Goal: Task Accomplishment & Management: Complete application form

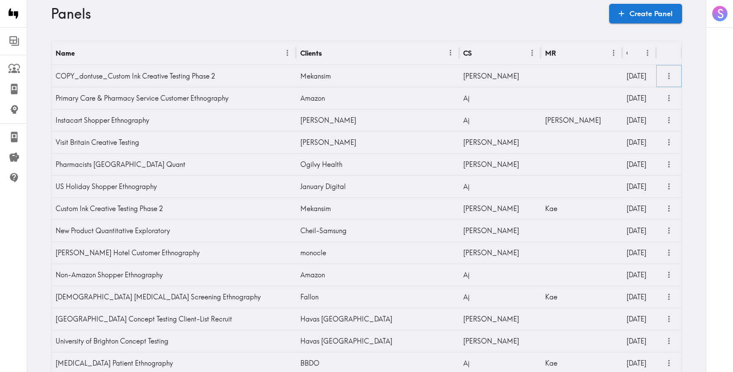
click at [670, 77] on icon "more" at bounding box center [670, 76] width 10 height 10
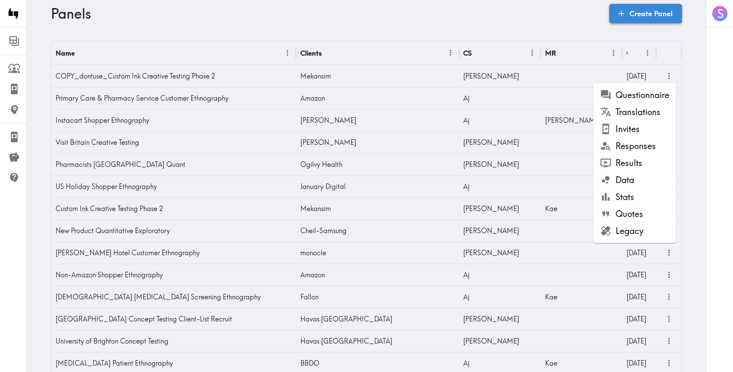
click at [628, 12] on link "Create Panel" at bounding box center [646, 14] width 73 height 20
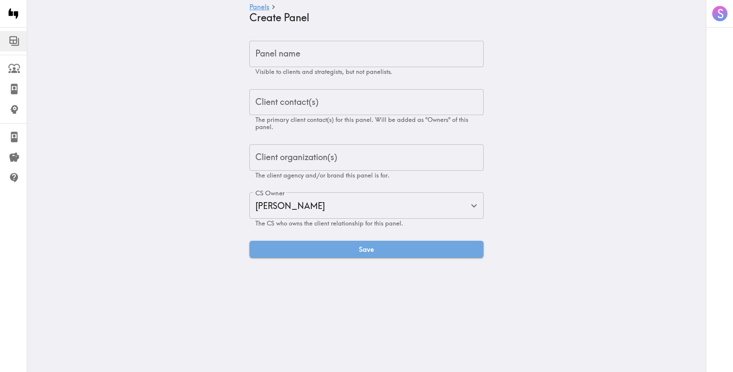
click at [382, 47] on input "Panel name" at bounding box center [367, 54] width 234 height 26
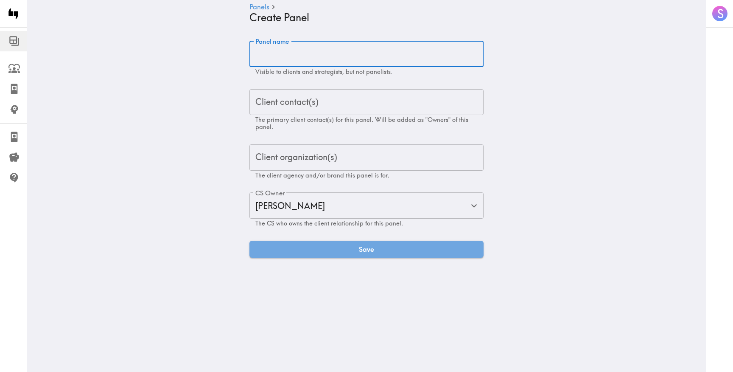
paste input "Vibrant [US_STATE] Concept Testing"
type input "Vibrant [US_STATE] Concept Testing"
click at [320, 93] on input "Client contact(s)" at bounding box center [366, 102] width 227 height 19
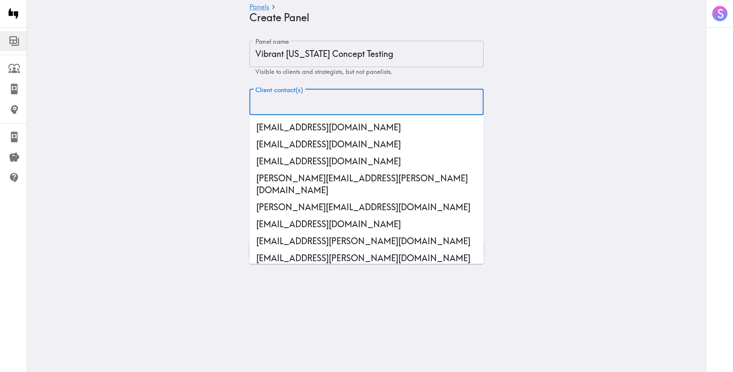
paste input "[EMAIL_ADDRESS][PERSON_NAME][DOMAIN_NAME]"
type input "[EMAIL_ADDRESS][PERSON_NAME][DOMAIN_NAME]"
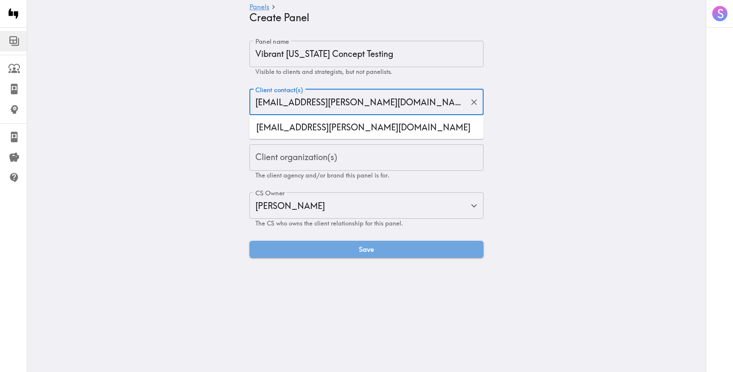
click at [324, 124] on li "[EMAIL_ADDRESS][PERSON_NAME][DOMAIN_NAME]" at bounding box center [367, 127] width 234 height 17
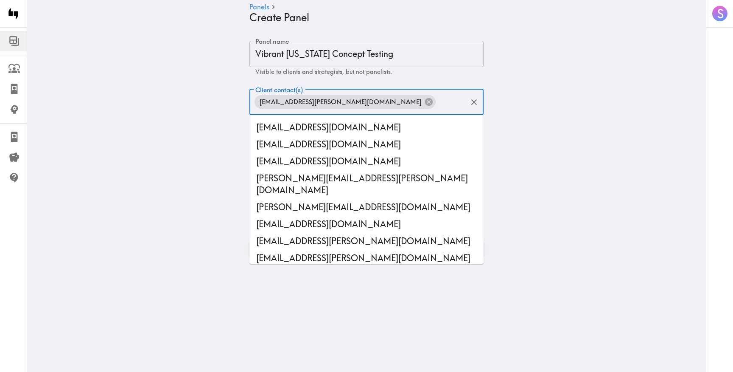
scroll to position [20467, 0]
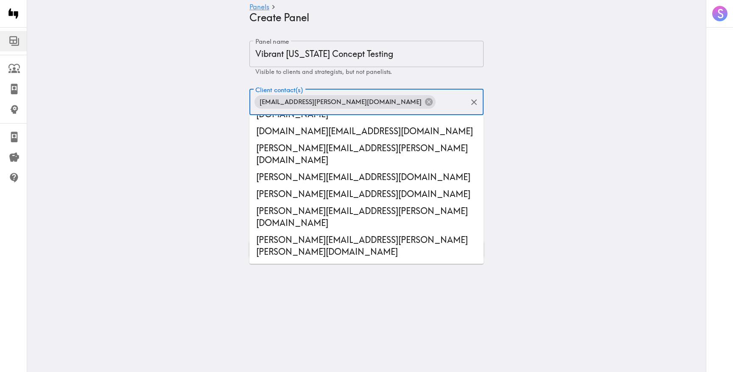
paste input "[PERSON_NAME][EMAIL_ADDRESS][DOMAIN_NAME]"
type input "[PERSON_NAME][EMAIL_ADDRESS][DOMAIN_NAME]"
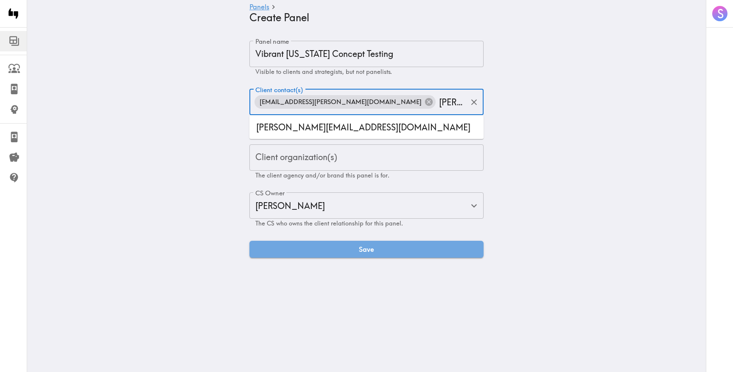
scroll to position [0, 0]
click at [280, 127] on li "[PERSON_NAME][EMAIL_ADDRESS][DOMAIN_NAME]" at bounding box center [367, 127] width 234 height 17
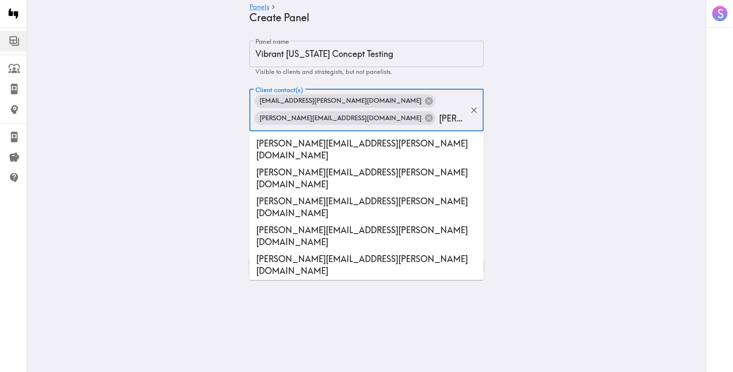
type input "[PERSON_NAME]"
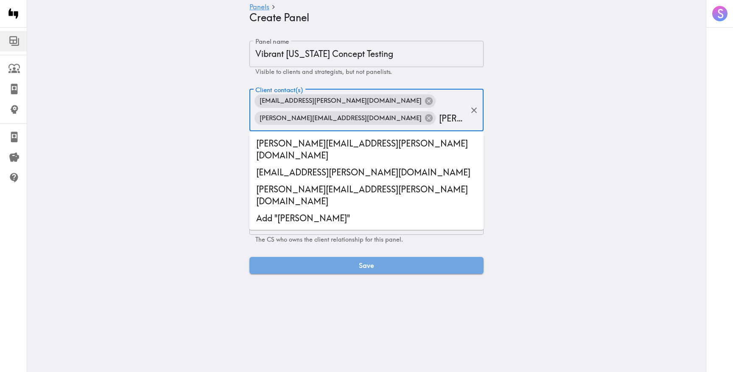
click at [345, 181] on li "[PERSON_NAME][EMAIL_ADDRESS][PERSON_NAME][DOMAIN_NAME]" at bounding box center [367, 195] width 234 height 29
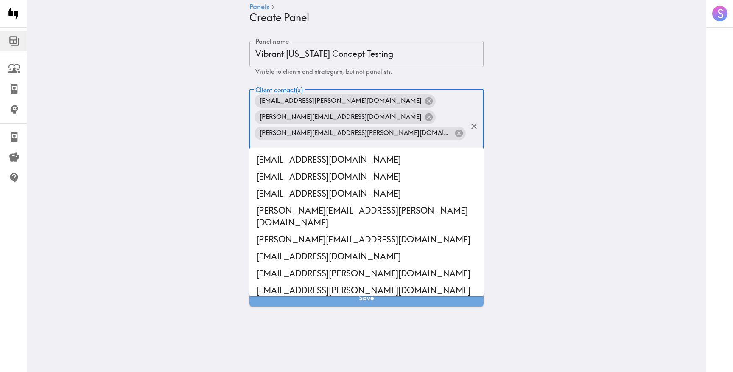
scroll to position [20467, 0]
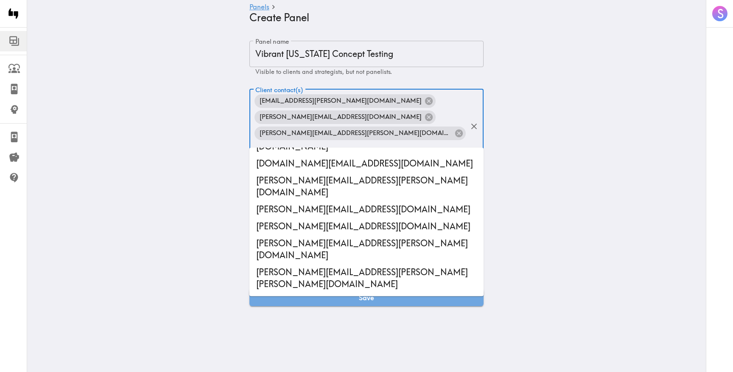
click at [215, 173] on main "Panels Create Panel Panel name Vibrant [US_STATE] Concept Testing Panel name Vi…" at bounding box center [366, 173] width 679 height 292
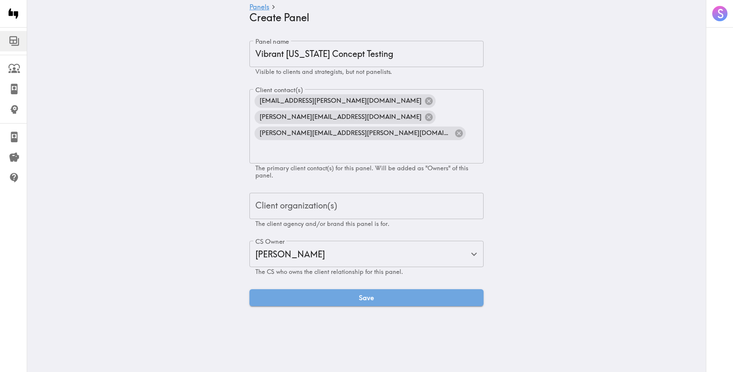
click at [303, 194] on div "Client organization(s) Client organization(s) The client agency and/or brand th…" at bounding box center [367, 210] width 234 height 35
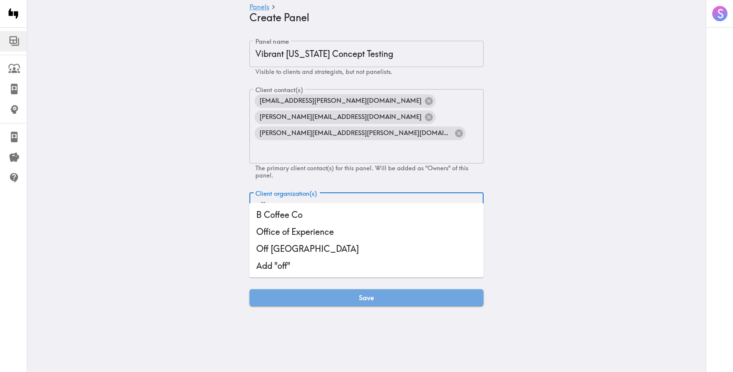
type input "off ma"
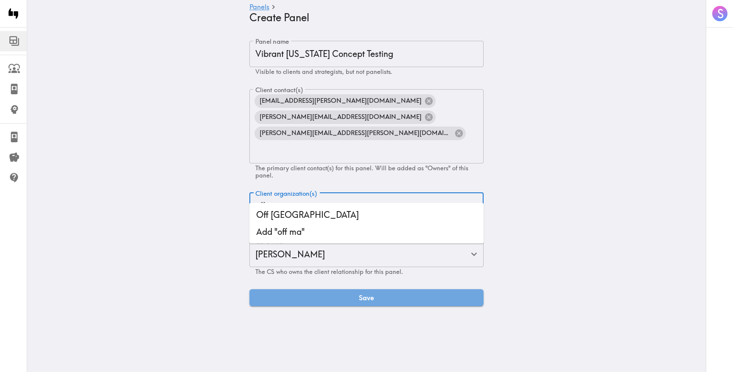
click at [315, 221] on li "Off [GEOGRAPHIC_DATA]" at bounding box center [367, 214] width 234 height 17
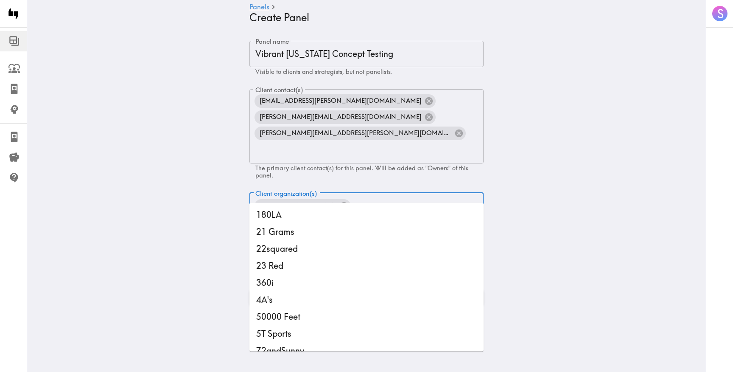
scroll to position [7156, 0]
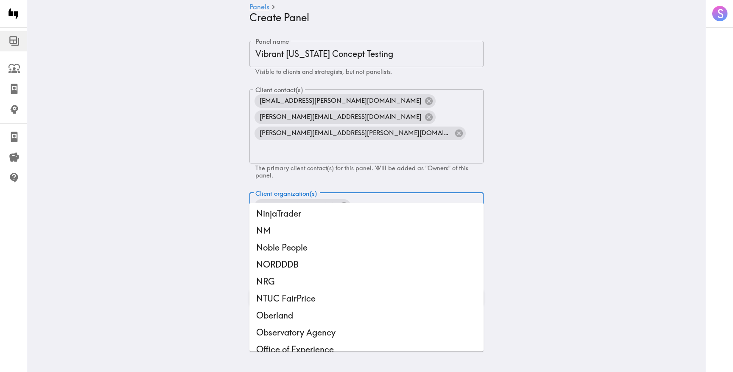
click at [170, 206] on main "Panels Create Panel Panel name Vibrant [US_STATE] Concept Testing Panel name Vi…" at bounding box center [366, 173] width 679 height 292
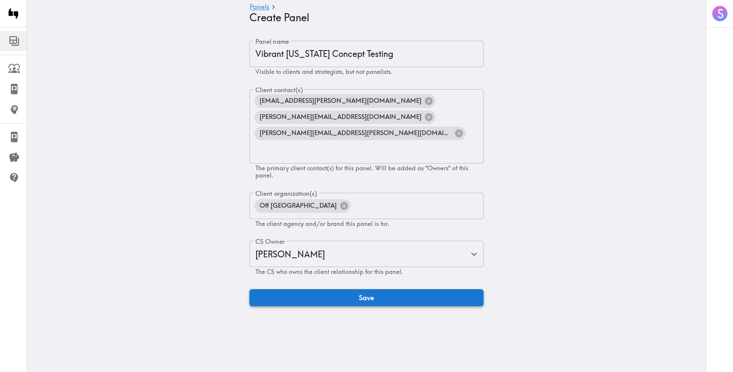
click at [315, 289] on button "Save" at bounding box center [367, 297] width 234 height 17
